Goal: Task Accomplishment & Management: Complete application form

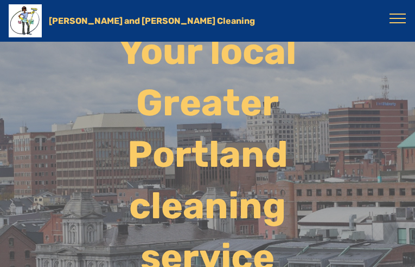
type Name-formbuilder-a "NvnZVYYz"
type input "[EMAIL_ADDRESS][DOMAIN_NAME]"
type input "4851673005"
radio Cleaning-formbuilder-a "true"
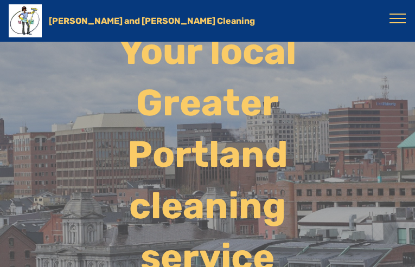
radio Cleaning-formbuilder-a "true"
radio Cleaning-formbuilder-a "false"
radio Cleaning-formbuilder-a "true"
type Name-formbuilder-a "XLtWyQHIrqZLpjQ"
type input "[EMAIL_ADDRESS][DOMAIN_NAME]"
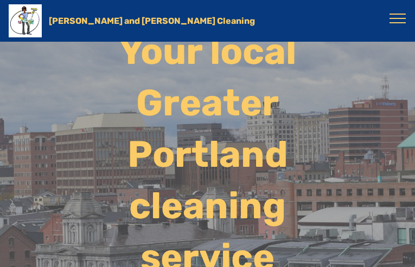
type input "5874590415"
radio Cleaning-formbuilder-a "true"
radio Cleaning-formbuilder-a "false"
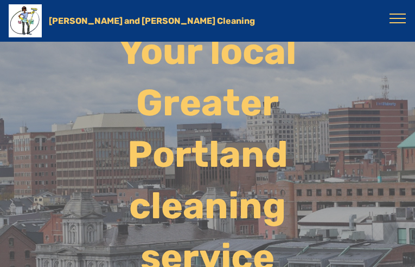
radio Cleaning-formbuilder-a "true"
